Goal: Information Seeking & Learning: Check status

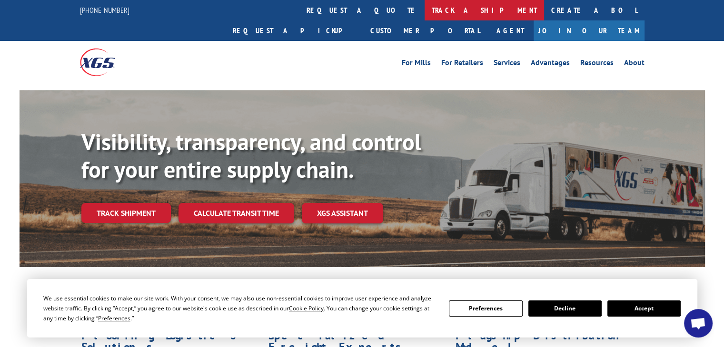
click at [424, 11] on link "track a shipment" at bounding box center [483, 10] width 119 height 20
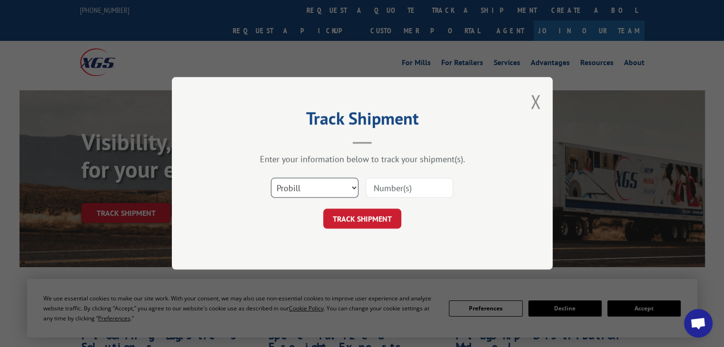
click at [345, 187] on select "Select category... Probill BOL PO" at bounding box center [315, 188] width 88 height 20
select select "bol"
click at [271, 178] on select "Select category... Probill BOL PO" at bounding box center [315, 188] width 88 height 20
click at [420, 188] on input at bounding box center [409, 188] width 88 height 20
paste input "6046712"
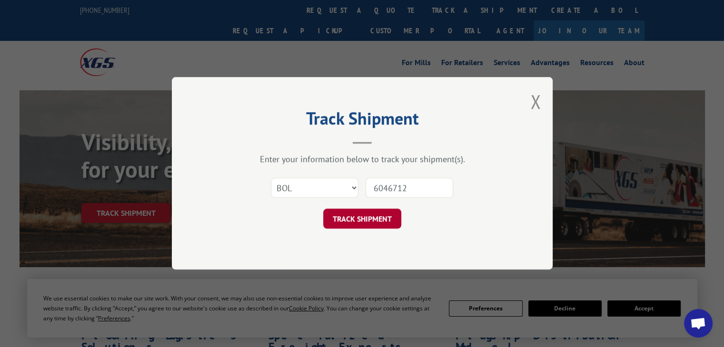
type input "6046712"
click at [373, 211] on button "TRACK SHIPMENT" at bounding box center [362, 219] width 78 height 20
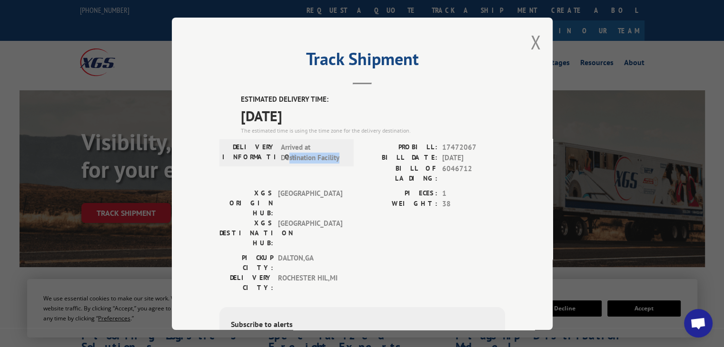
drag, startPoint x: 284, startPoint y: 158, endPoint x: 335, endPoint y: 158, distance: 51.9
click at [335, 158] on span "Arrived at Destination Facility" at bounding box center [313, 152] width 64 height 21
click at [339, 157] on span "Arrived at Destination Facility" at bounding box center [313, 152] width 64 height 21
click at [535, 42] on button "Close modal" at bounding box center [535, 42] width 10 height 25
